Goal: Task Accomplishment & Management: Complete application form

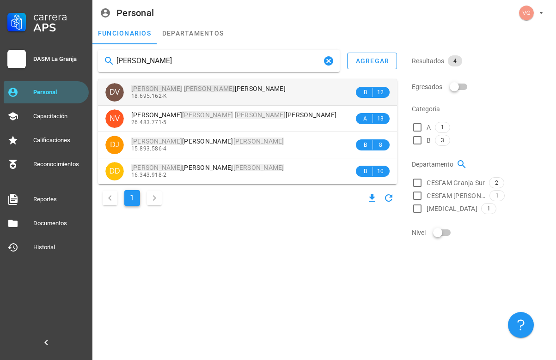
type input "[PERSON_NAME]"
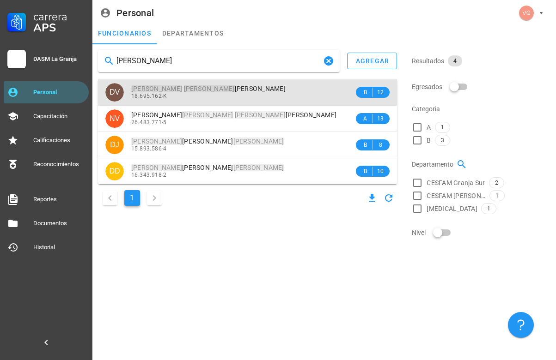
click at [237, 91] on div "[PERSON_NAME]" at bounding box center [242, 89] width 223 height 8
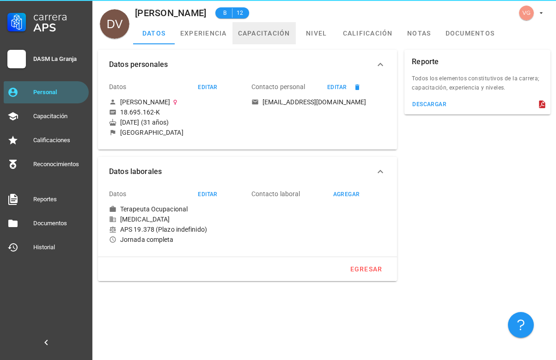
click at [279, 35] on link "capacitación" at bounding box center [263, 33] width 63 height 22
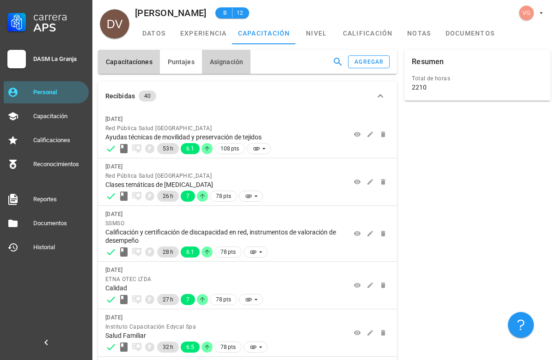
click at [229, 66] on button "Asignación" at bounding box center [226, 62] width 49 height 24
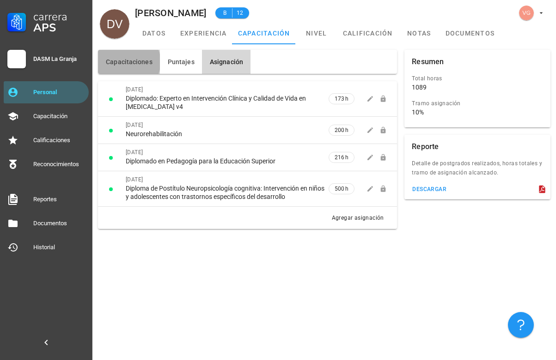
click at [138, 60] on span "Capacitaciones" at bounding box center [128, 61] width 47 height 7
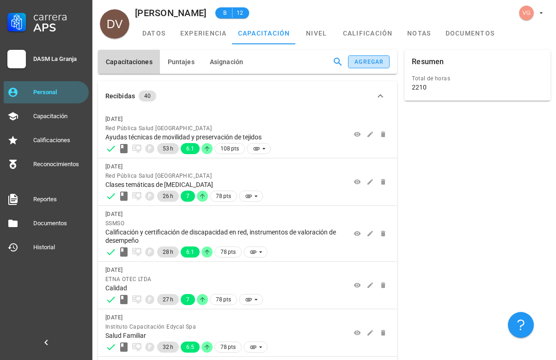
click at [382, 59] on div "agregar" at bounding box center [369, 62] width 30 height 6
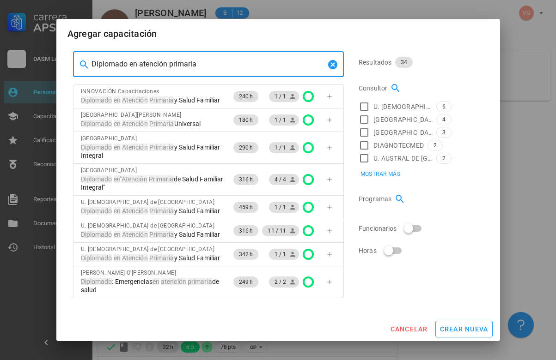
type input "Diplomado en atención primaria"
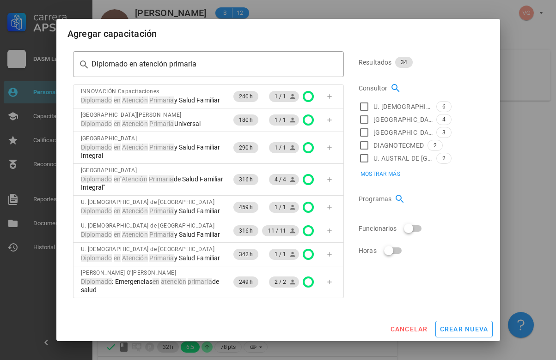
click at [248, 39] on div "Agregar capacitación" at bounding box center [278, 32] width 444 height 27
click at [474, 329] on span "crear nueva" at bounding box center [463, 329] width 49 height 7
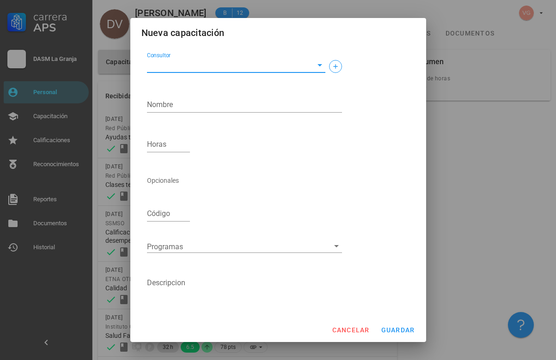
click at [185, 68] on input "Consultor" at bounding box center [229, 65] width 164 height 15
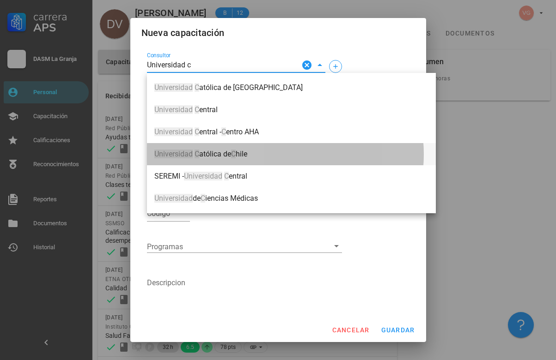
click at [253, 158] on div "Universidad C atólica de C hile" at bounding box center [291, 154] width 274 height 19
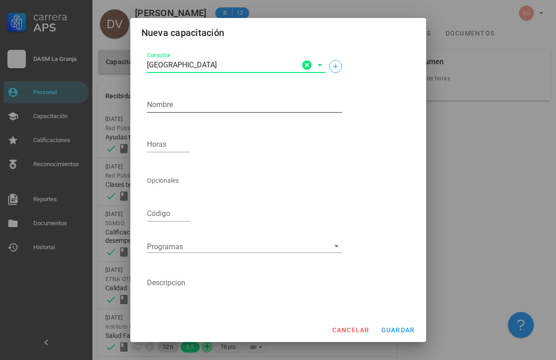
type input "[GEOGRAPHIC_DATA]"
click at [194, 95] on div "Nombre" at bounding box center [244, 107] width 195 height 30
click at [189, 101] on textarea "Nombre" at bounding box center [244, 104] width 195 height 15
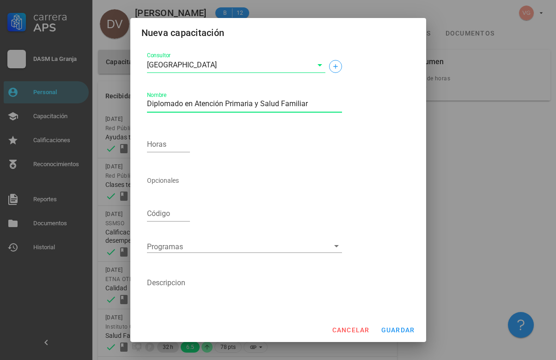
type textarea "Diplomado en Atención Primaria y Salud Familiar"
type input "420"
click at [393, 328] on span "guardar" at bounding box center [398, 330] width 34 height 7
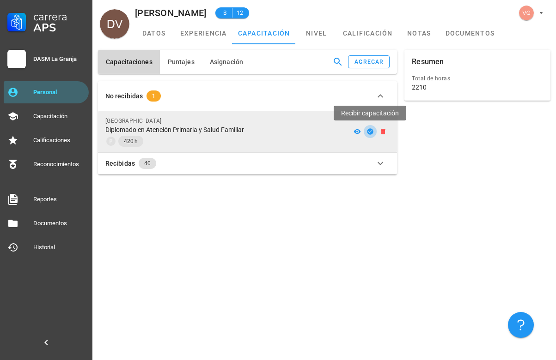
click at [370, 132] on icon "button" at bounding box center [369, 131] width 7 height 7
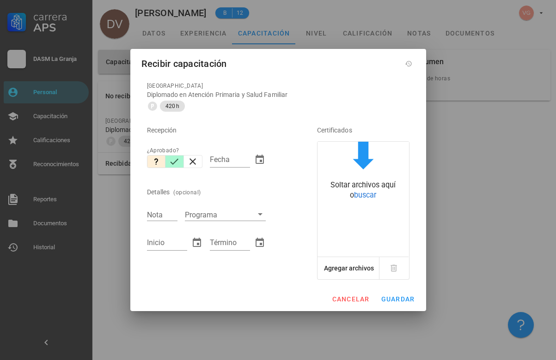
click at [172, 164] on icon "button" at bounding box center [174, 161] width 11 height 11
type input "[DATE]"
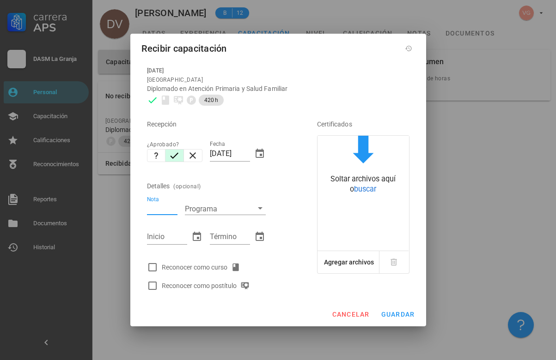
click at [163, 205] on input "Nota" at bounding box center [162, 209] width 30 height 12
type input "6"
type input "6/612"
type input "[DATE]"
click at [158, 231] on input "6/612" at bounding box center [167, 237] width 40 height 15
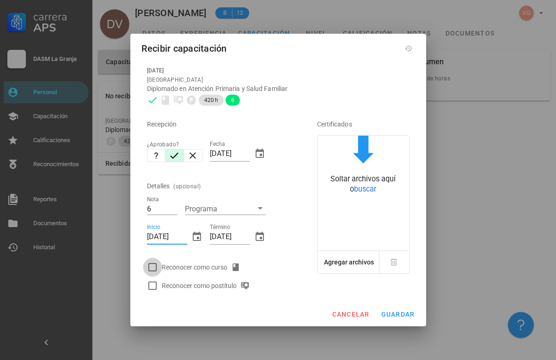
type input "[DATE]"
click at [158, 269] on div at bounding box center [153, 268] width 16 height 16
checkbox input "true"
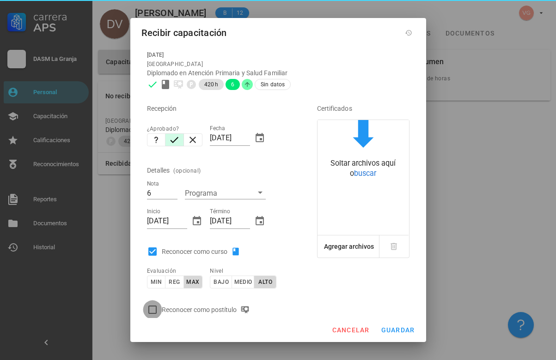
click at [154, 305] on div at bounding box center [153, 310] width 16 height 16
checkbox input "true"
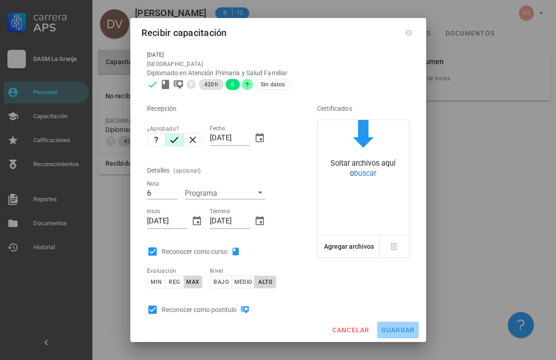
click at [398, 328] on span "guardar" at bounding box center [398, 330] width 34 height 7
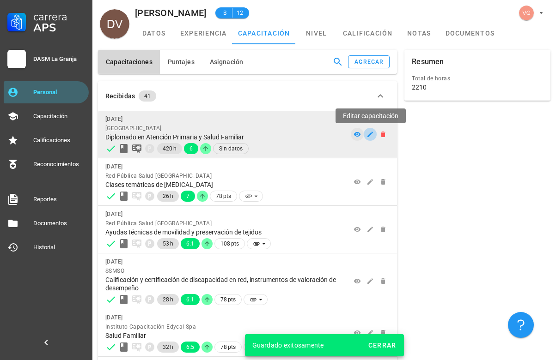
drag, startPoint x: 370, startPoint y: 135, endPoint x: 362, endPoint y: 139, distance: 8.7
click at [369, 134] on icon "button" at bounding box center [369, 134] width 7 height 7
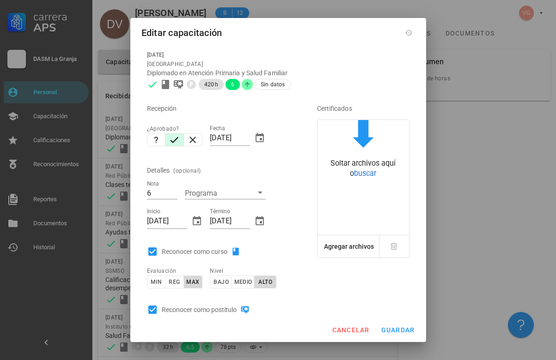
click at [336, 319] on div "cancelar guardar" at bounding box center [278, 330] width 296 height 24
click at [343, 327] on span "cancelar" at bounding box center [350, 330] width 38 height 7
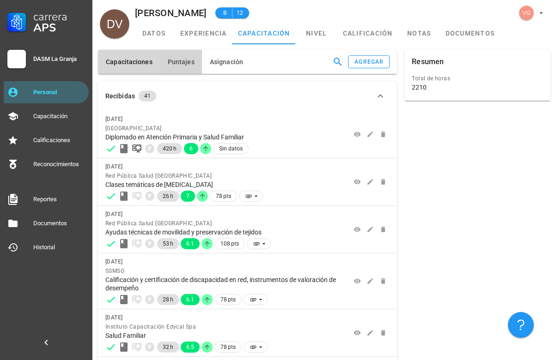
click at [181, 54] on button "Puntajes" at bounding box center [181, 62] width 42 height 24
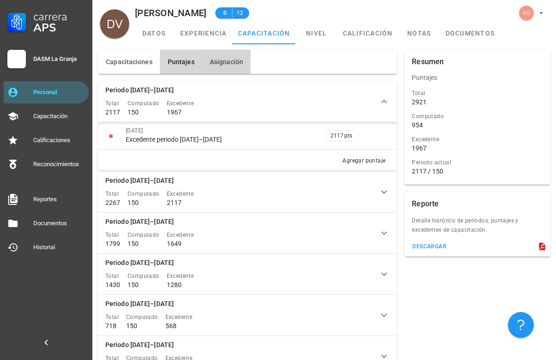
click at [234, 63] on span "Asignación" at bounding box center [226, 61] width 34 height 7
